Goal: Information Seeking & Learning: Learn about a topic

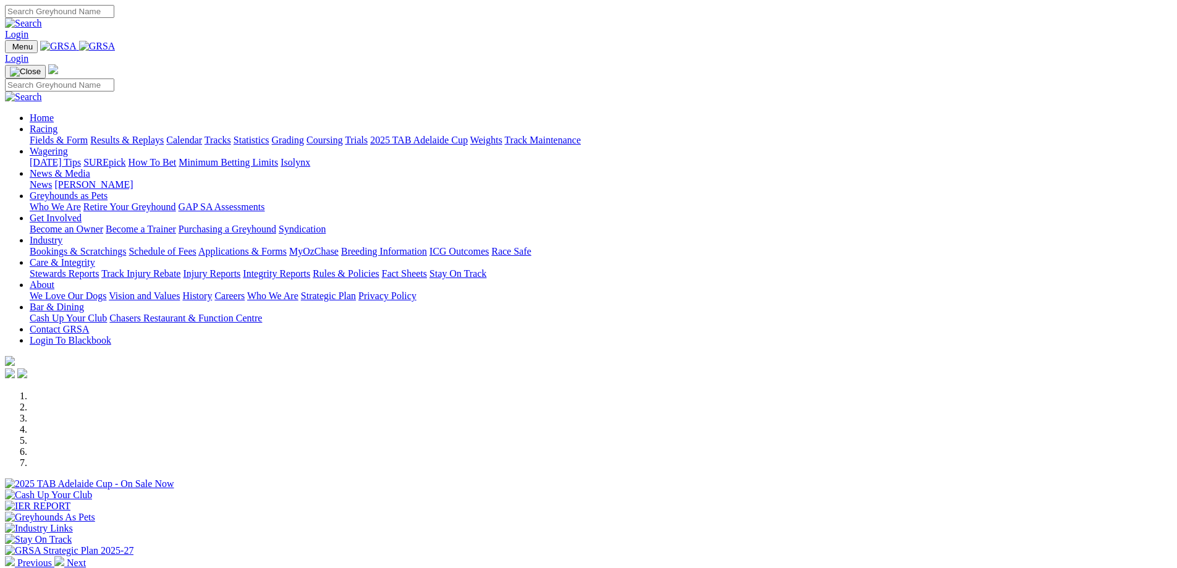
click at [468, 135] on link "2025 TAB Adelaide Cup" at bounding box center [419, 140] width 98 height 11
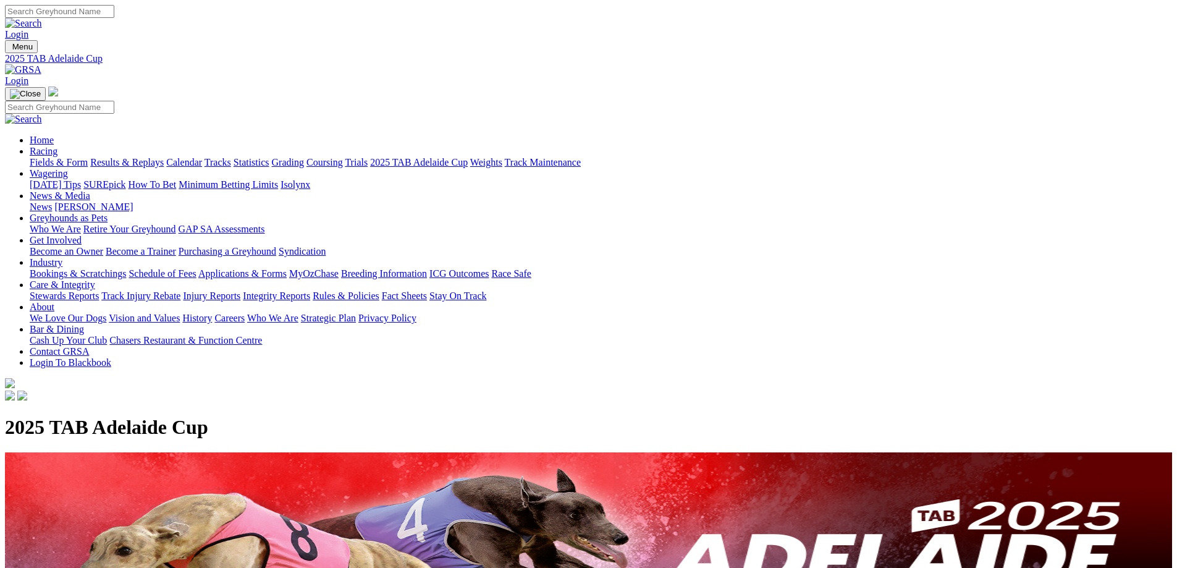
click at [89, 346] on link "Contact GRSA" at bounding box center [59, 351] width 59 height 11
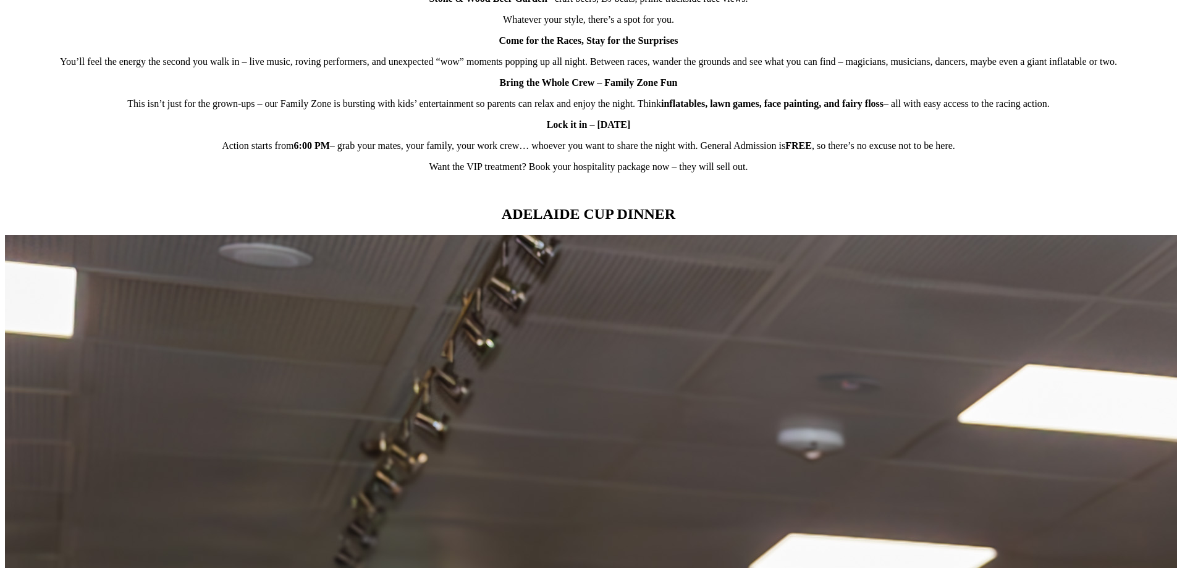
scroll to position [1050, 0]
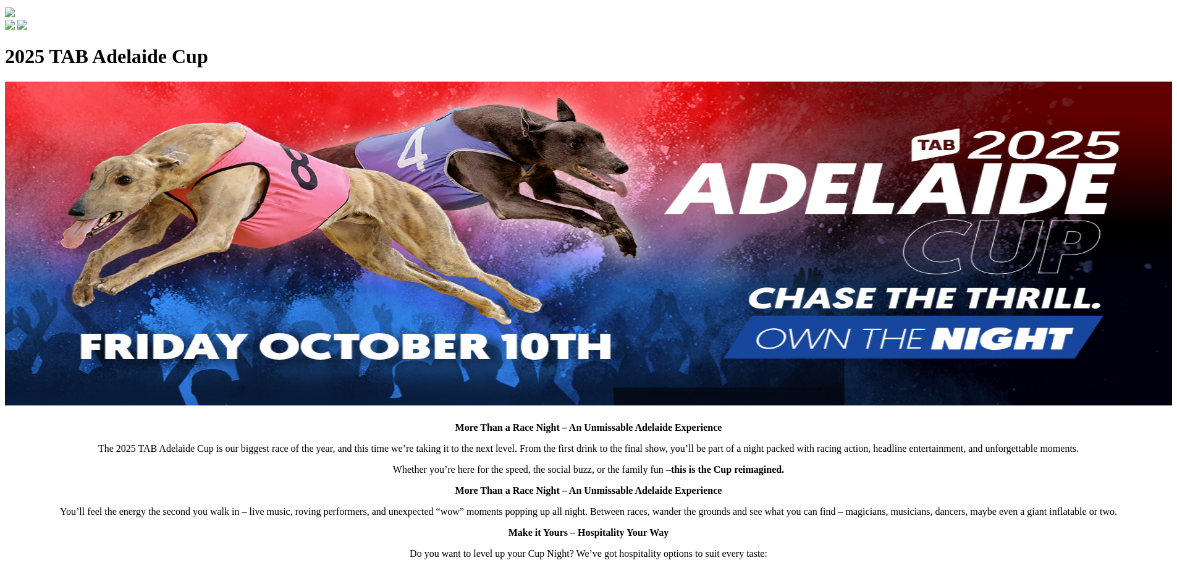
scroll to position [0, 0]
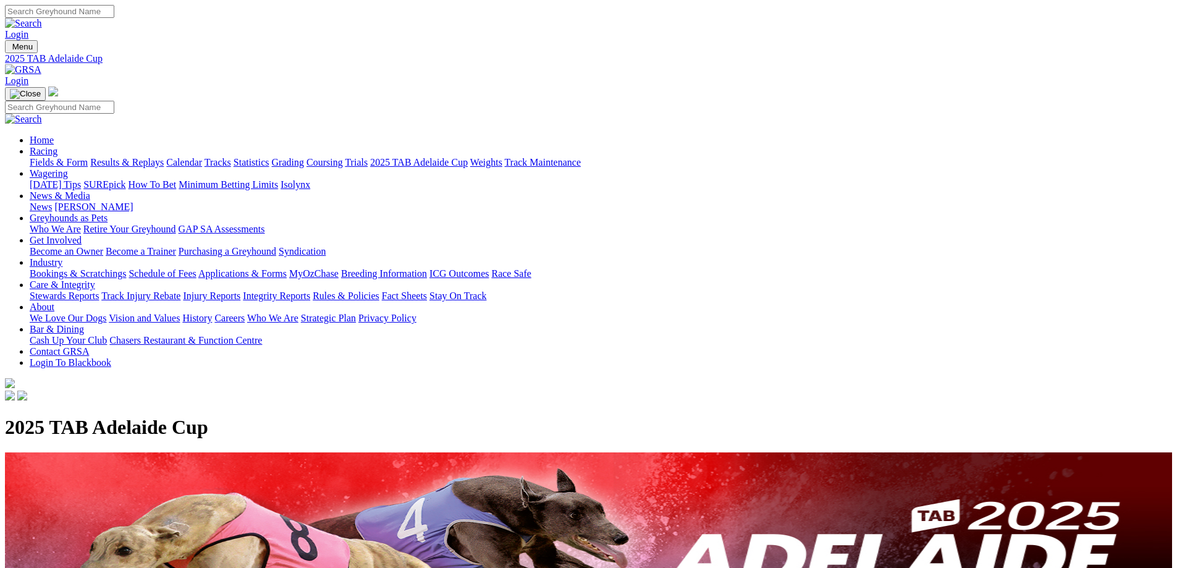
click at [202, 157] on link "Calendar" at bounding box center [184, 162] width 36 height 11
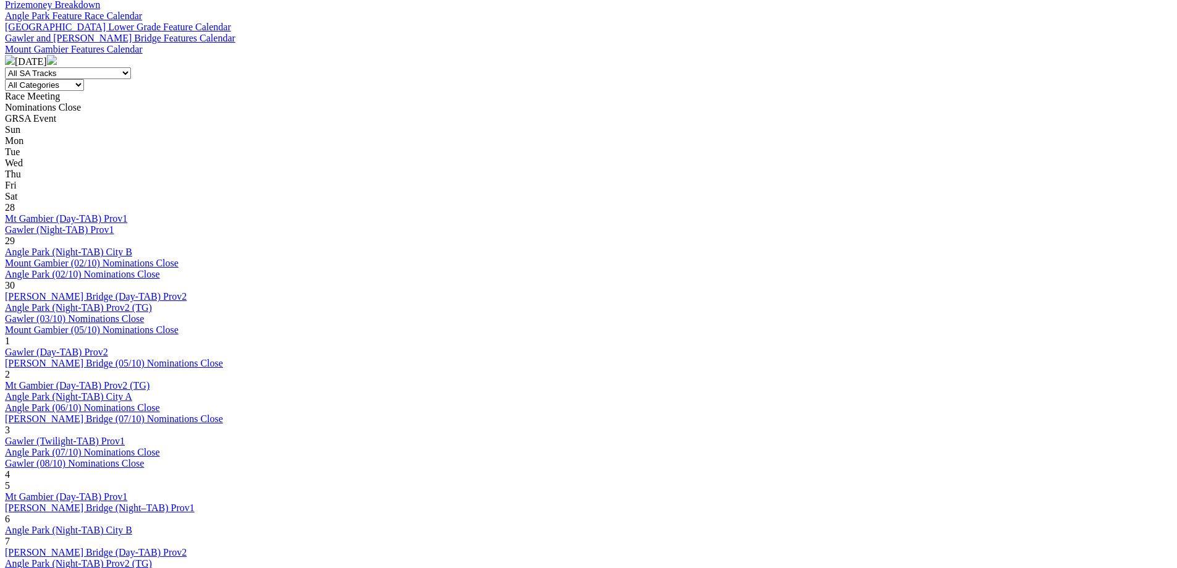
scroll to position [371, 0]
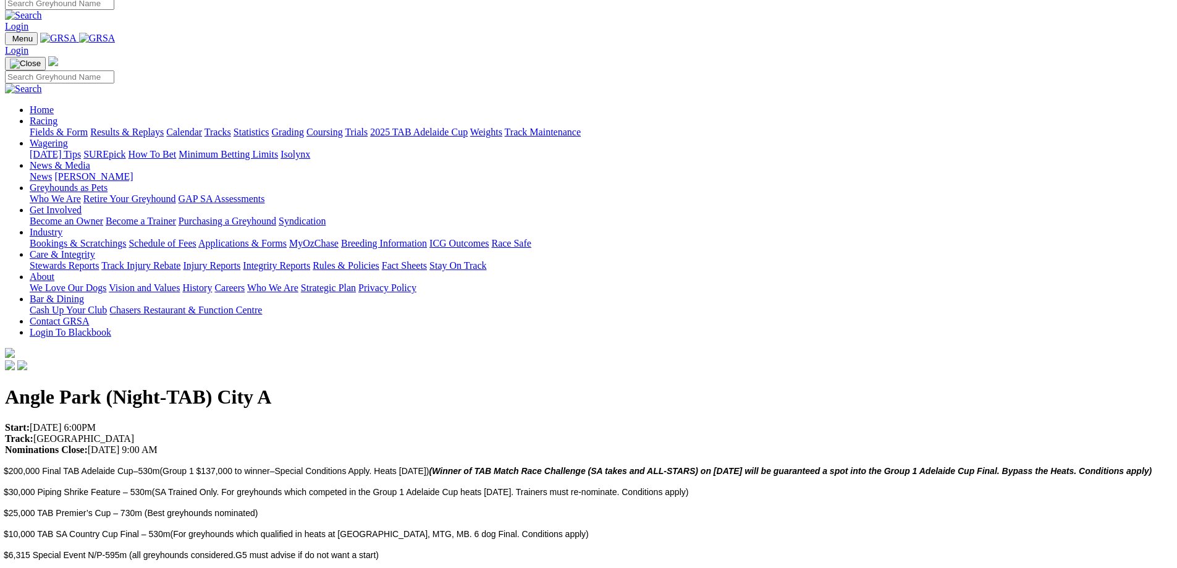
scroll to position [62, 0]
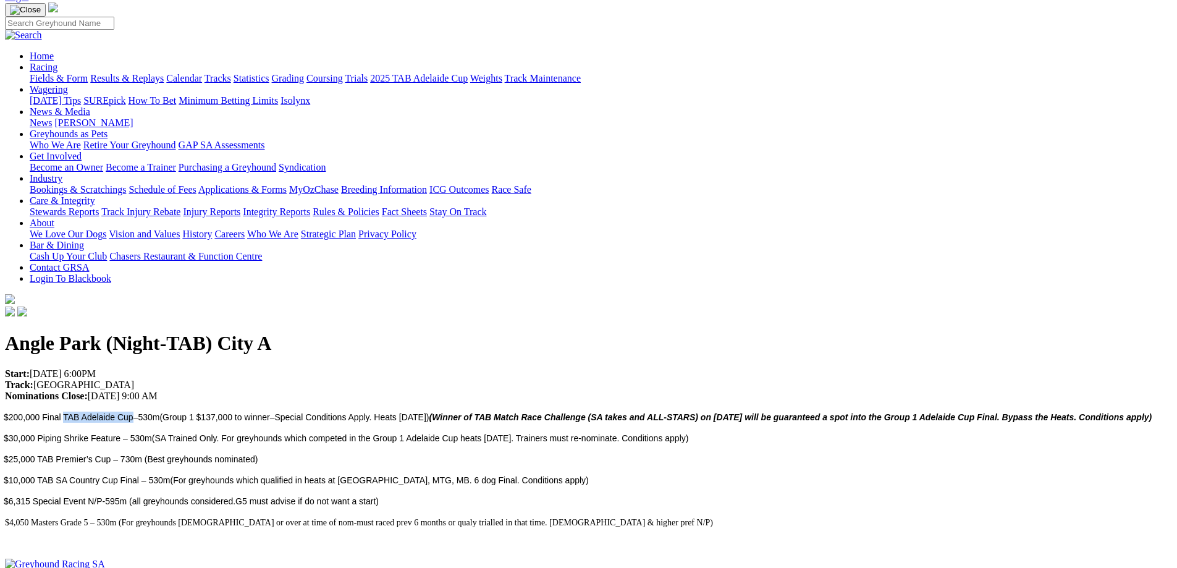
drag, startPoint x: 242, startPoint y: 146, endPoint x: 312, endPoint y: 146, distance: 69.8
click at [159, 412] on span "$200,000 Final TAB Adelaide Cup–530m" at bounding box center [82, 417] width 156 height 10
copy span "TAB Adelaide Cup"
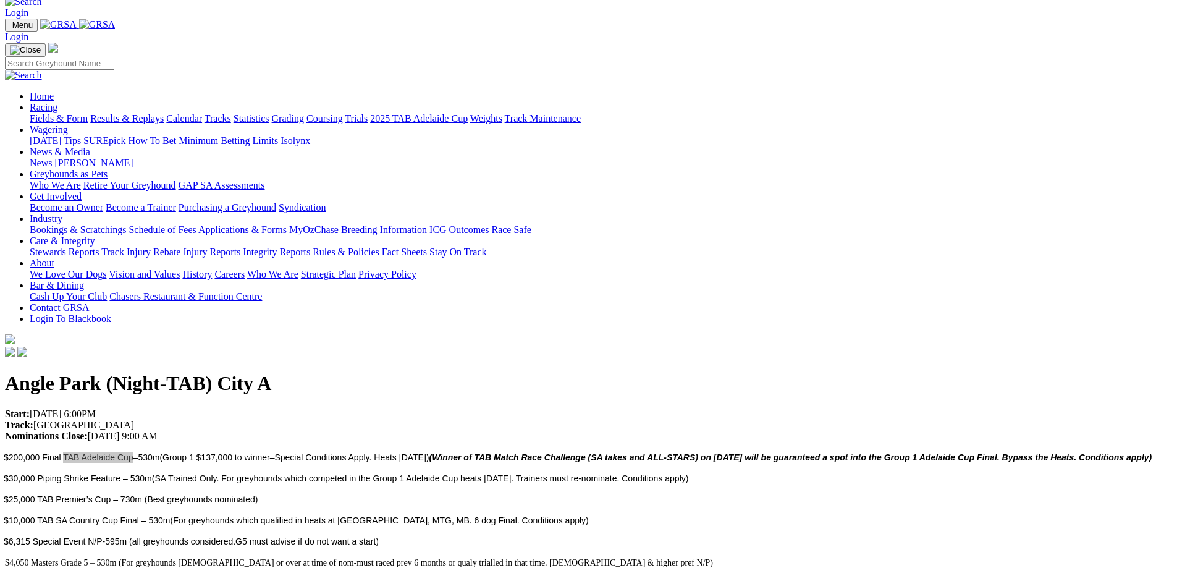
scroll to position [0, 0]
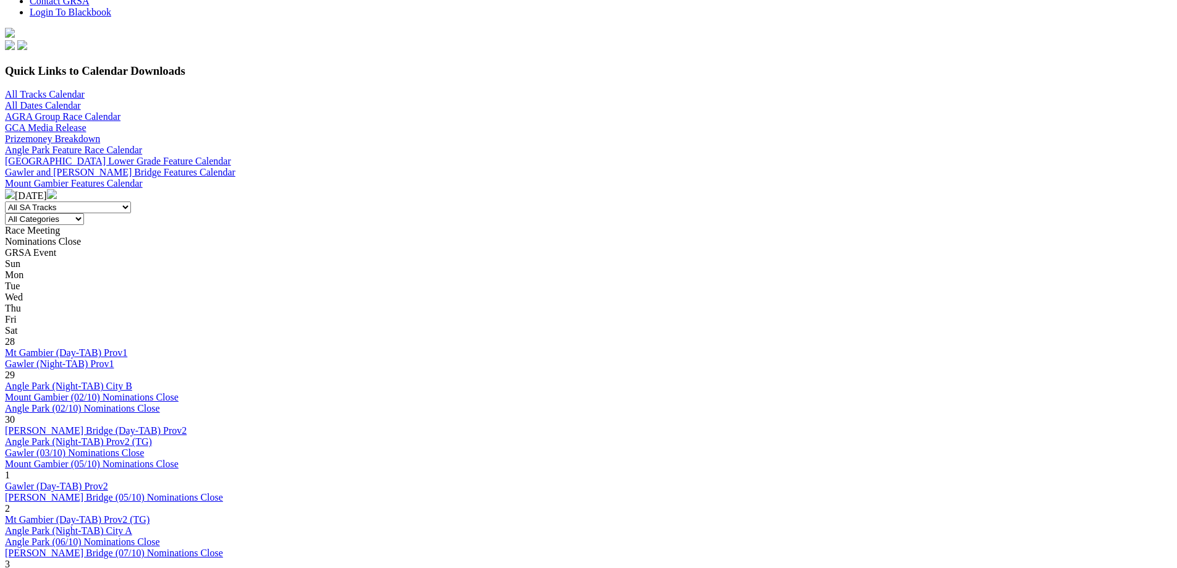
scroll to position [432, 0]
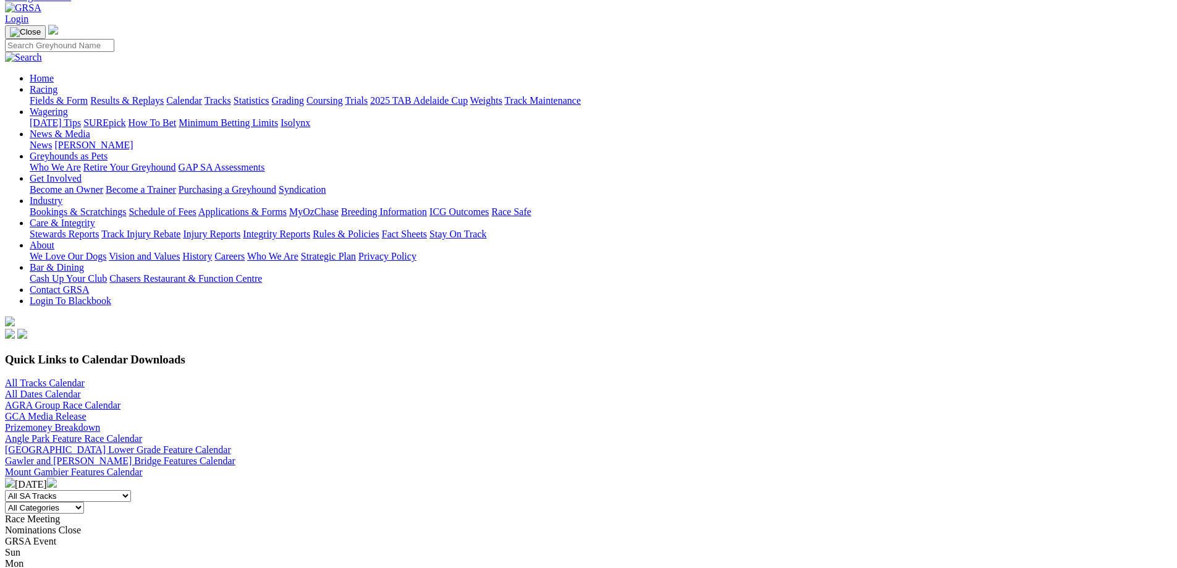
scroll to position [247, 0]
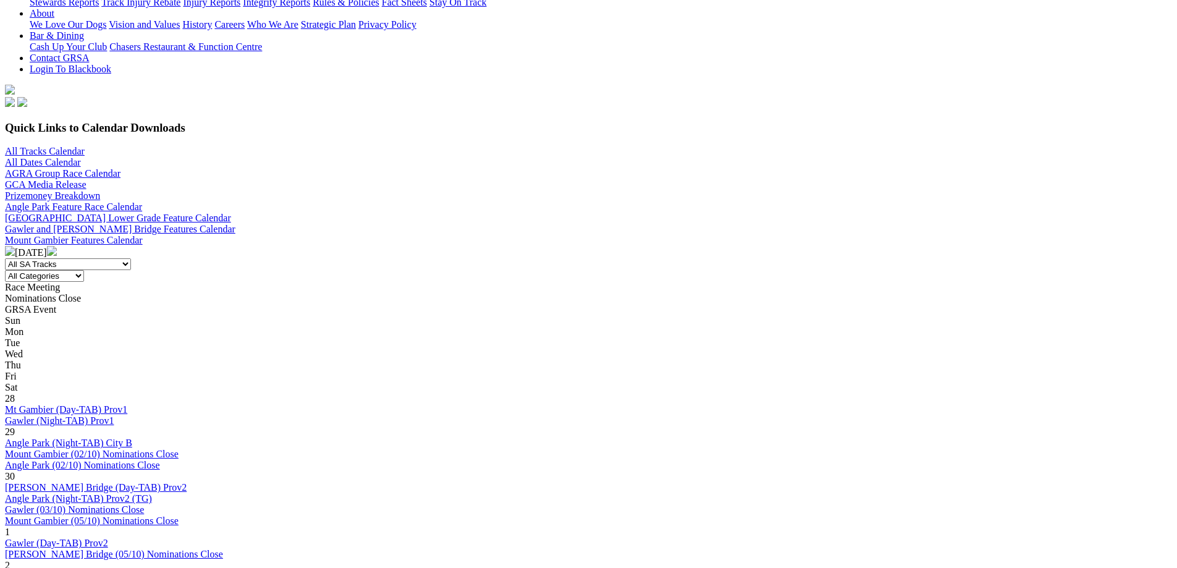
scroll to position [309, 0]
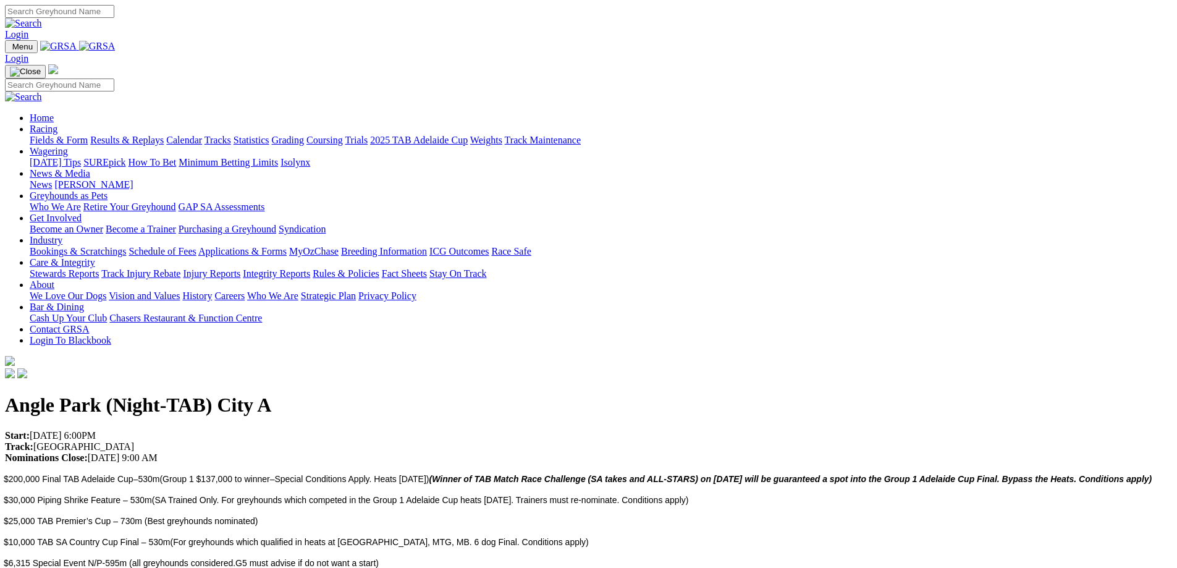
click at [133, 179] on link "[PERSON_NAME]" at bounding box center [93, 184] width 78 height 11
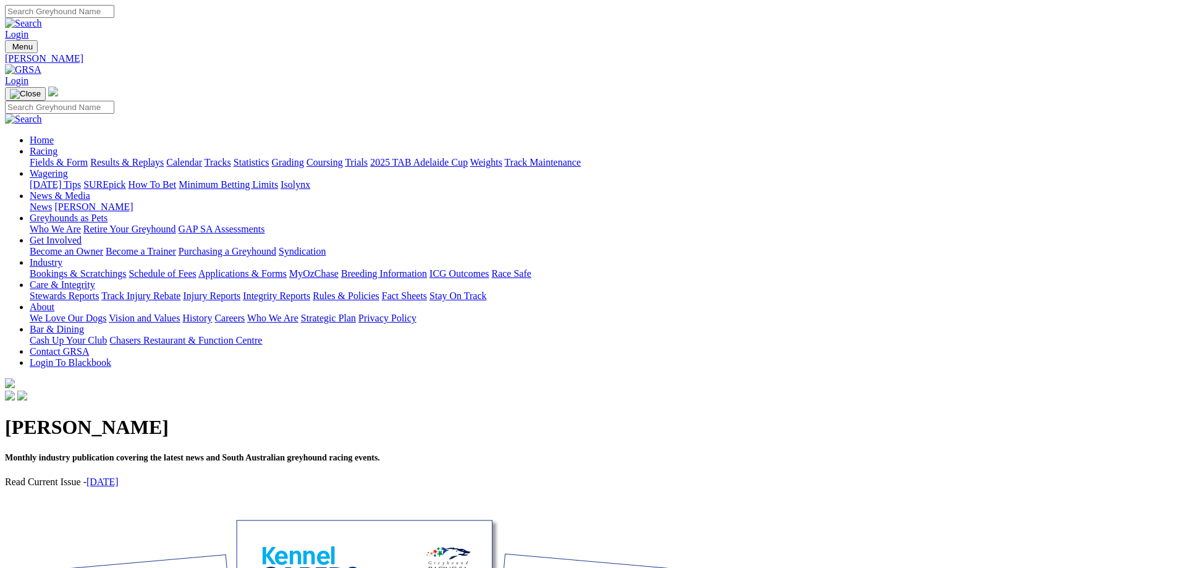
click at [88, 157] on link "Fields & Form" at bounding box center [59, 162] width 58 height 11
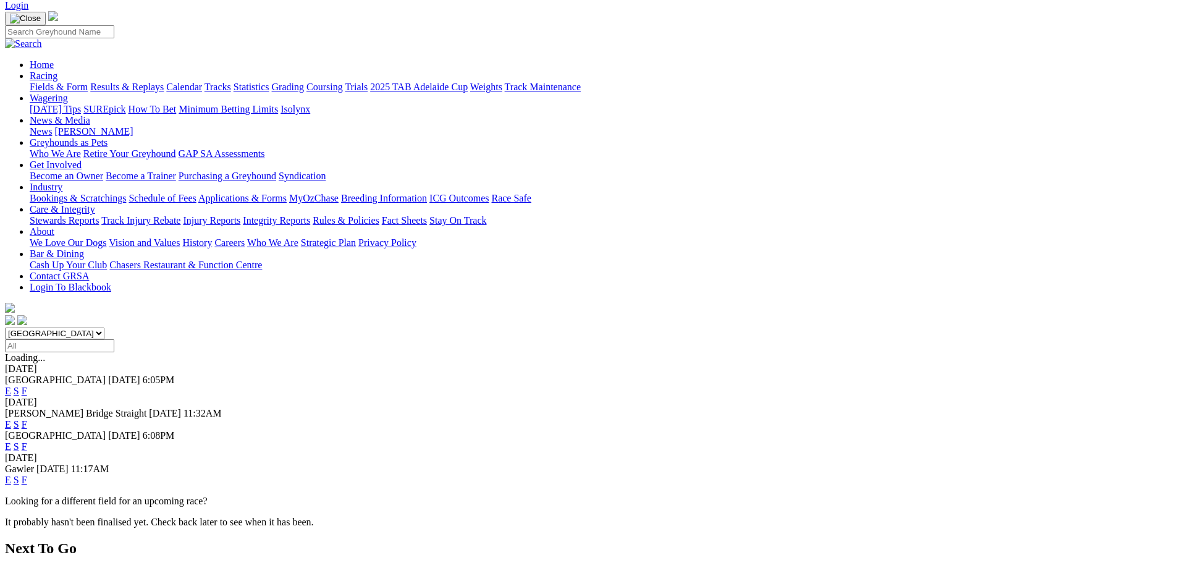
scroll to position [62, 0]
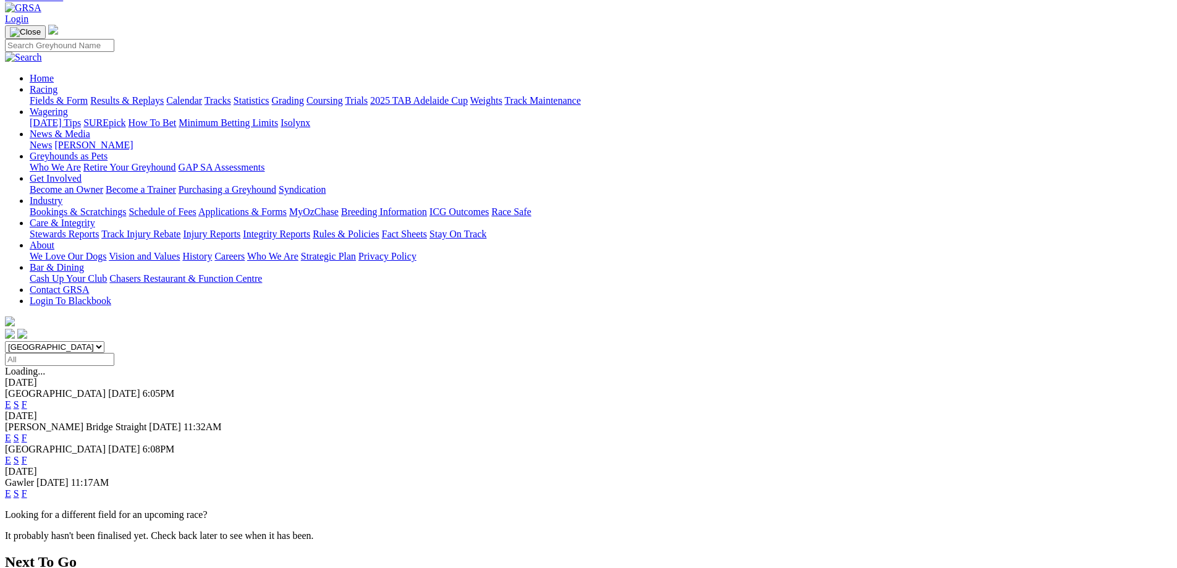
click at [11, 399] on link "E" at bounding box center [8, 404] width 6 height 11
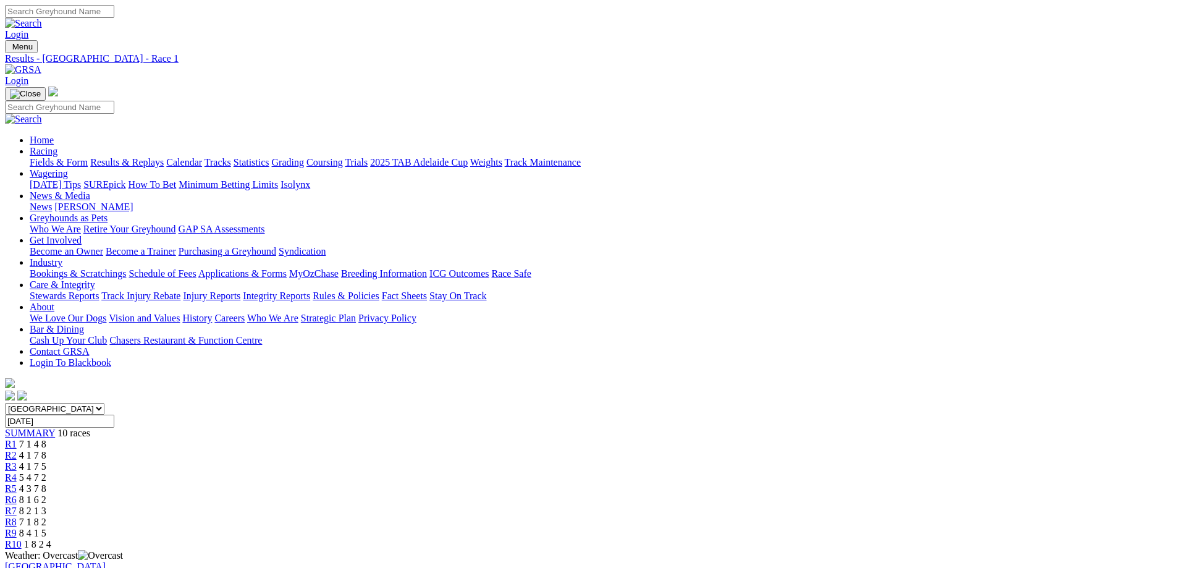
click at [114, 414] on input "[DATE]" at bounding box center [59, 420] width 109 height 13
type input "[DATE]"
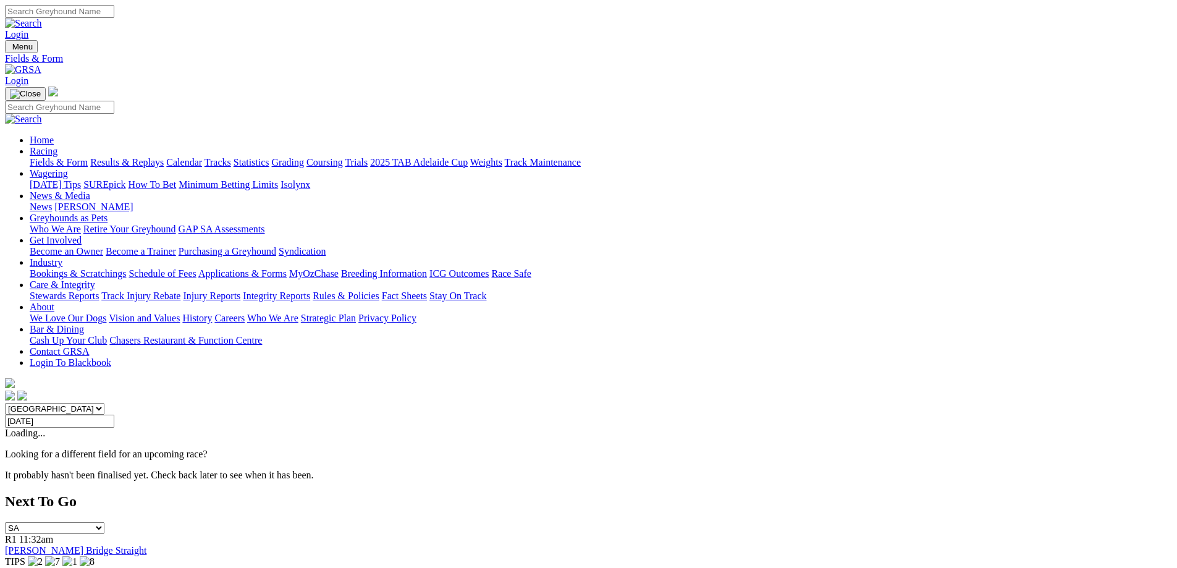
click at [213, 403] on div "South Australia New South Wales Northern Territory Queensland Tasmania Victoria…" at bounding box center [588, 442] width 1167 height 78
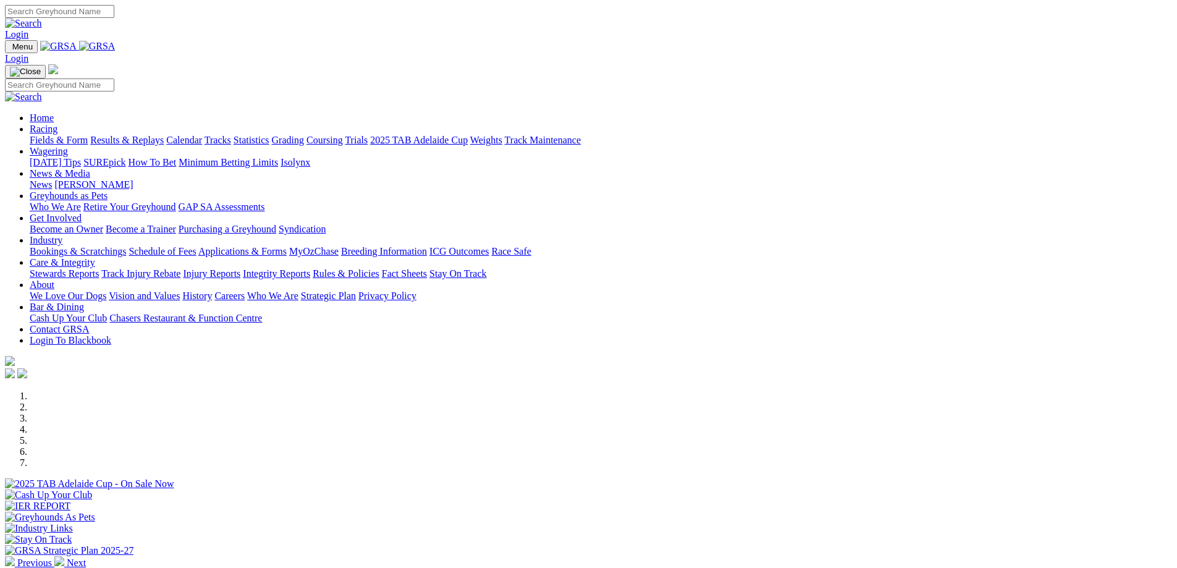
click at [202, 135] on link "Calendar" at bounding box center [184, 140] width 36 height 11
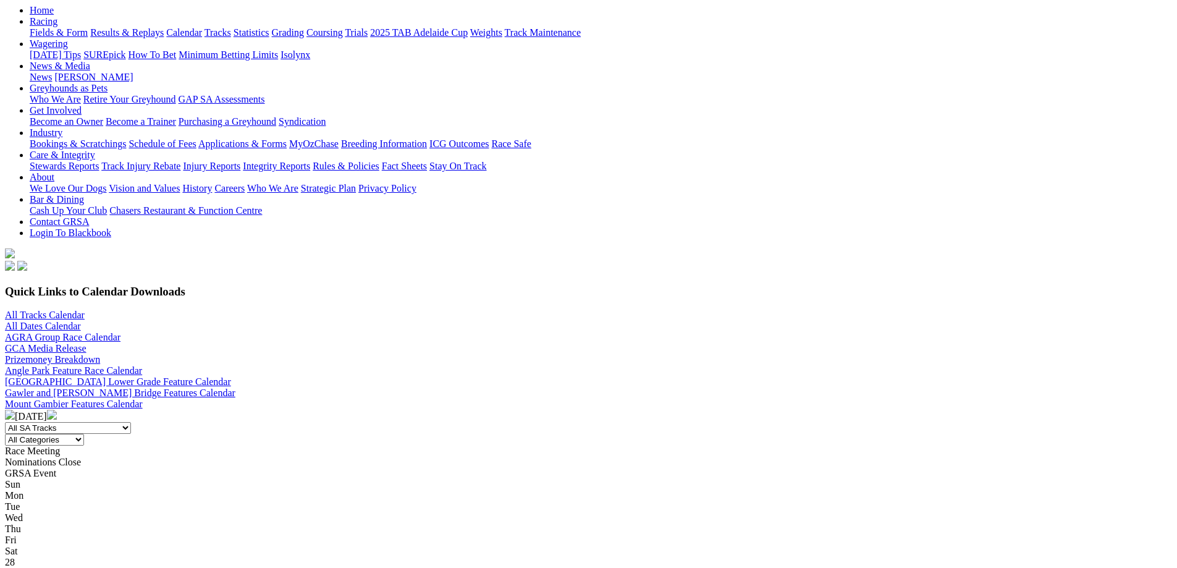
scroll to position [309, 0]
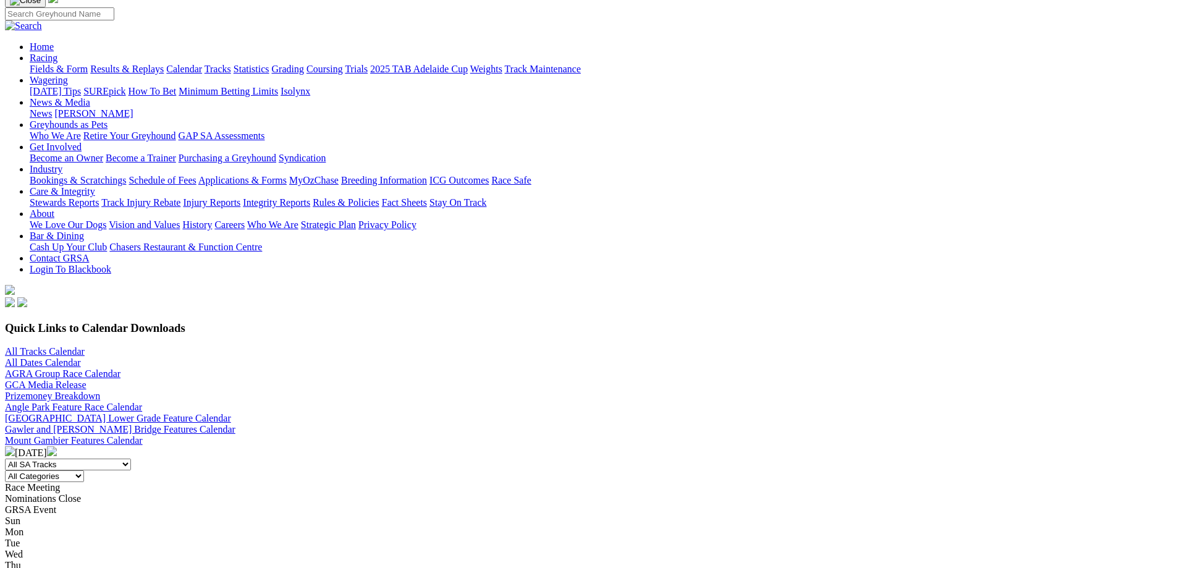
scroll to position [247, 0]
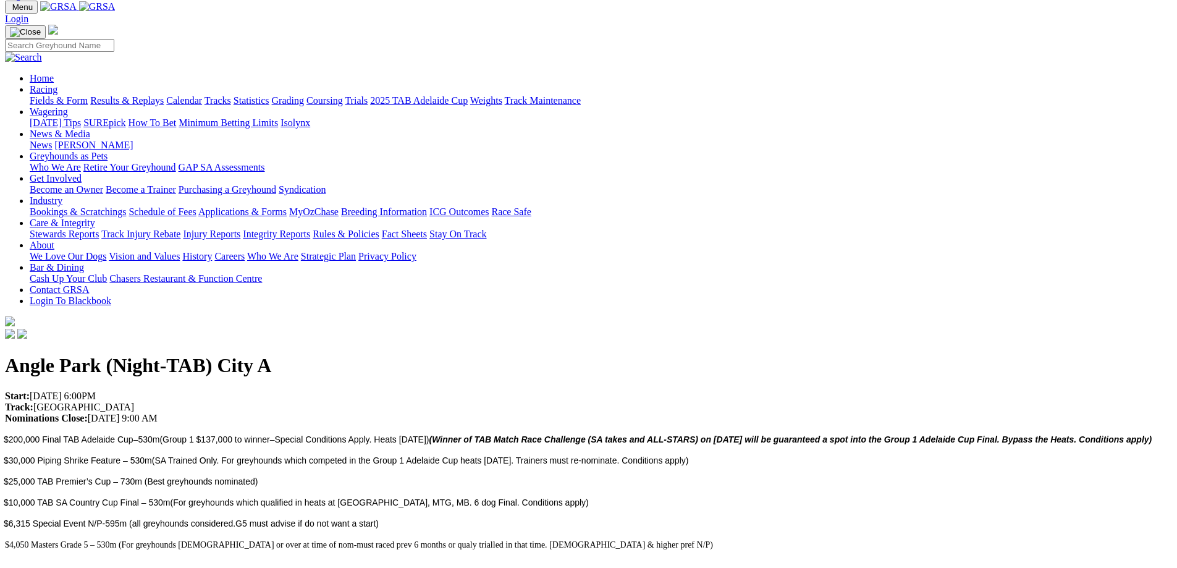
scroll to position [62, 0]
